Goal: Information Seeking & Learning: Learn about a topic

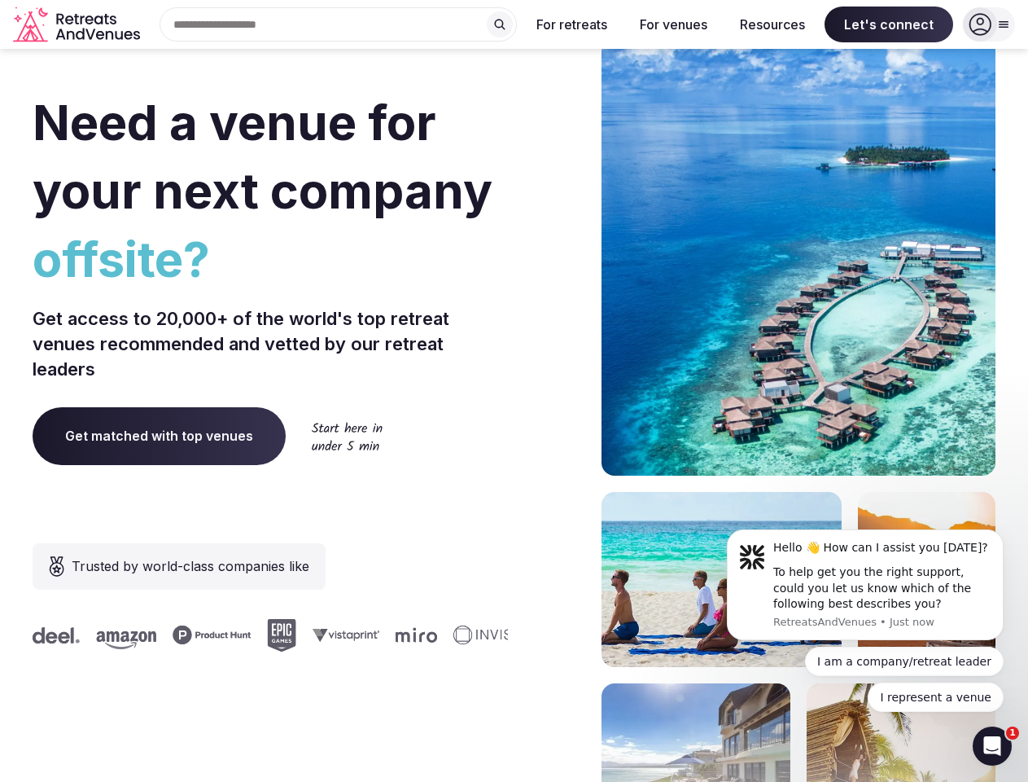
click at [514, 391] on div "Need a venue for your next company offsite? Get access to 20,000+ of the world'…" at bounding box center [514, 487] width 963 height 981
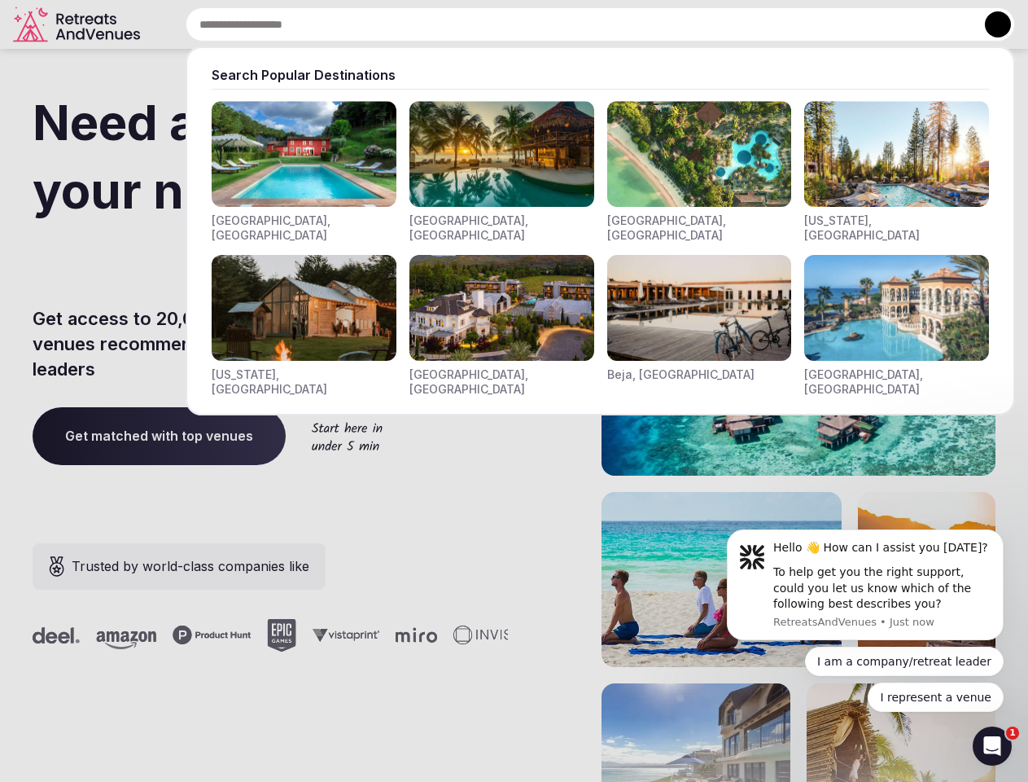
click at [339, 24] on input "text" at bounding box center [601, 24] width 830 height 34
click at [500, 24] on input "text" at bounding box center [601, 24] width 830 height 34
click at [572, 24] on input "text" at bounding box center [601, 24] width 830 height 34
click at [673, 24] on input "text" at bounding box center [601, 24] width 830 height 34
click at [773, 24] on input "text" at bounding box center [601, 24] width 830 height 34
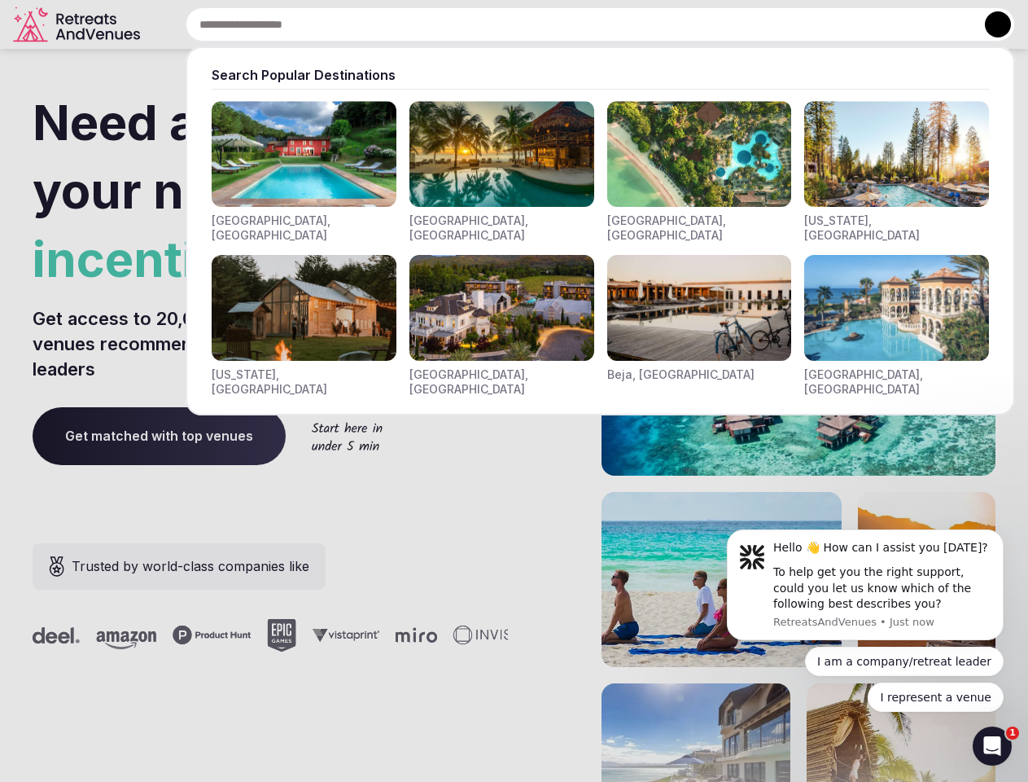
click at [889, 24] on input "text" at bounding box center [601, 24] width 830 height 34
click at [989, 24] on button at bounding box center [998, 24] width 26 height 26
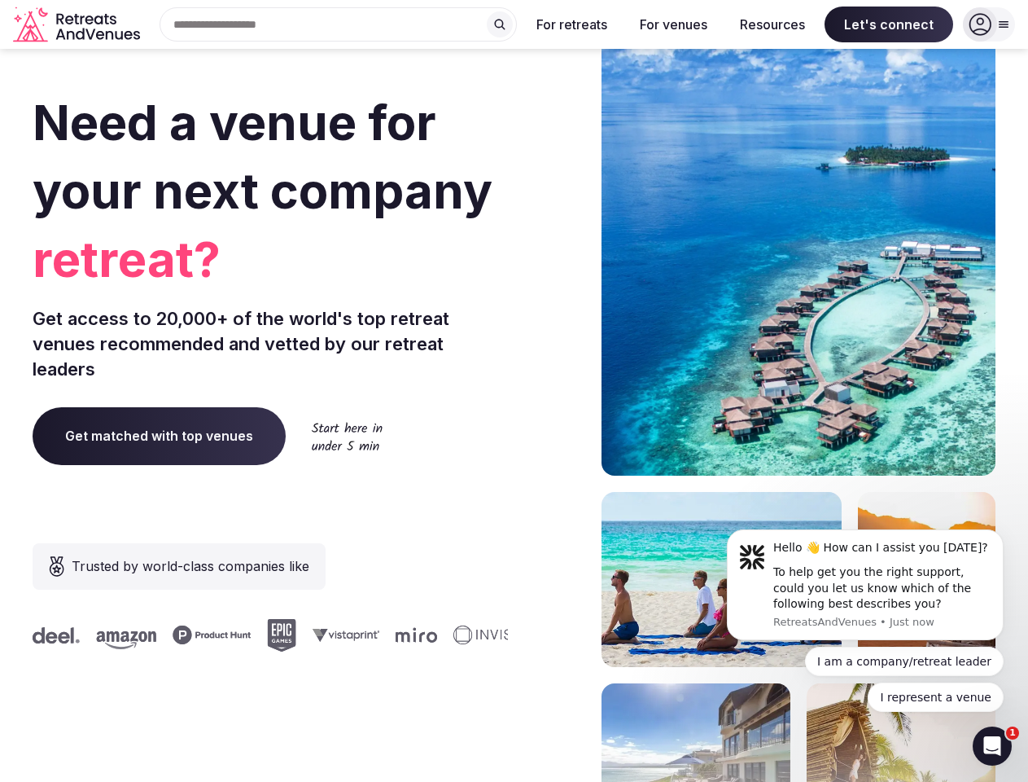
click at [865, 585] on div "To help get you the right support, could you let us know which of the following…" at bounding box center [882, 588] width 218 height 48
click at [1007, 534] on section "Need a venue for your next company retreat? Get access to 20,000+ of the world'…" at bounding box center [514, 487] width 1028 height 981
